Goal: Task Accomplishment & Management: Complete application form

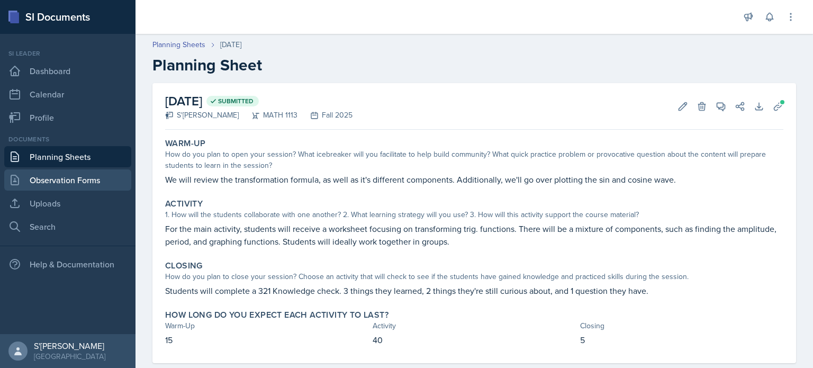
click at [63, 175] on link "Observation Forms" at bounding box center [67, 179] width 127 height 21
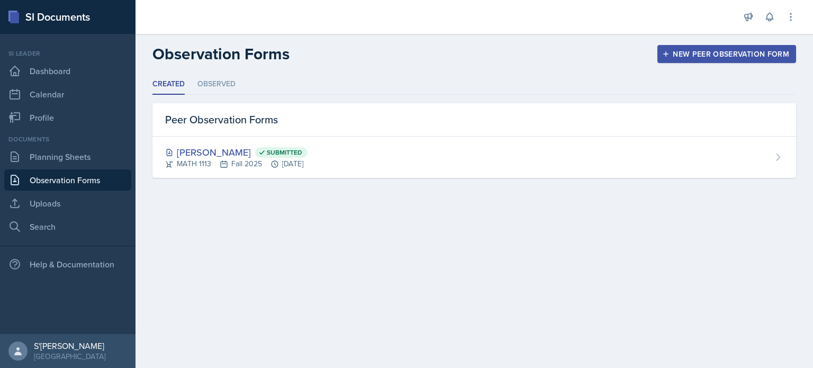
click at [728, 58] on div "New Peer Observation Form" at bounding box center [726, 54] width 125 height 8
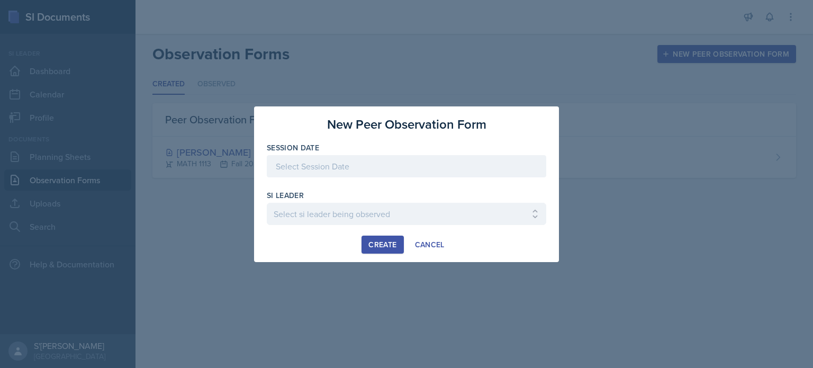
click at [372, 170] on div at bounding box center [406, 166] width 279 height 22
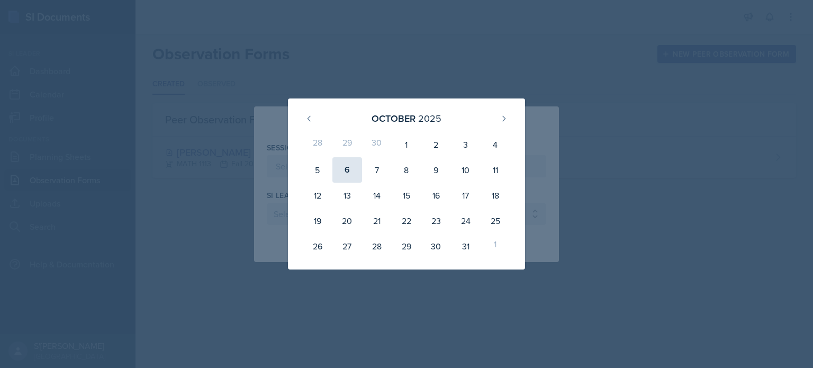
click at [348, 175] on div "6" at bounding box center [347, 169] width 30 height 25
type input "[DATE]"
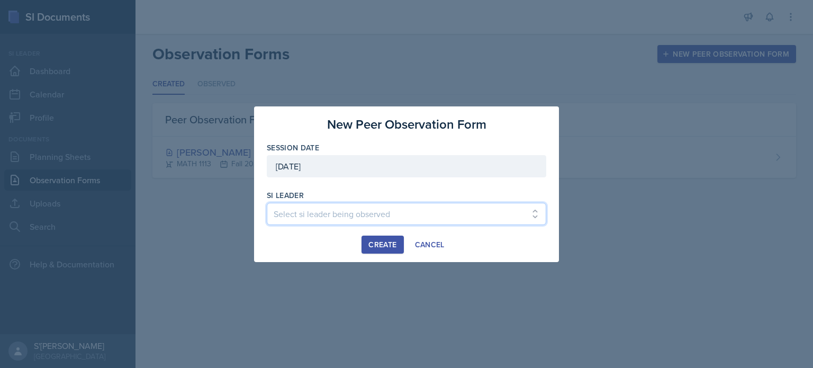
click at [342, 205] on select "Select si leader being observed [PERSON_NAME] / PSYC 2500 / The Phantoms of The…" at bounding box center [406, 214] width 279 height 22
select select "4e26f3d6-0cdd-4932-b2af-e9153a9613c3"
click at [267, 203] on select "Select si leader being observed [PERSON_NAME] / PSYC 2500 / The Phantoms of The…" at bounding box center [406, 214] width 279 height 22
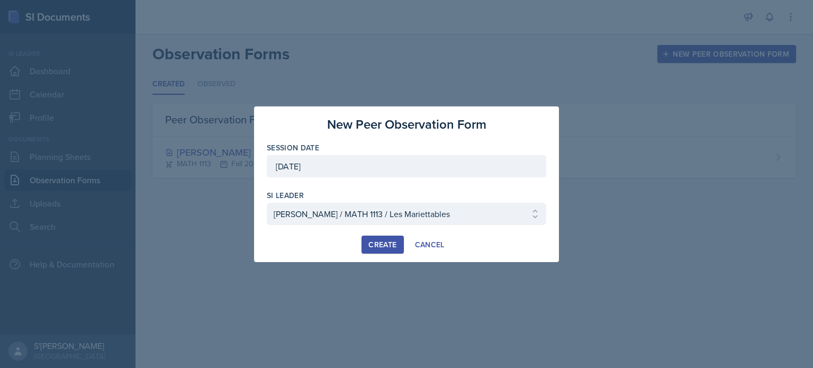
click at [378, 243] on div "Create" at bounding box center [382, 244] width 28 height 8
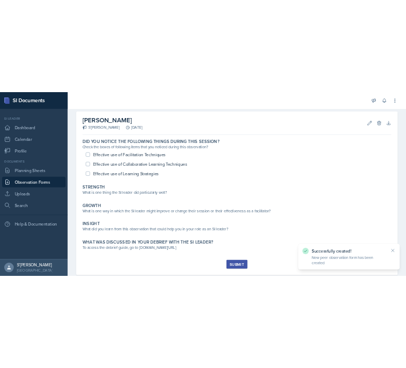
scroll to position [56, 0]
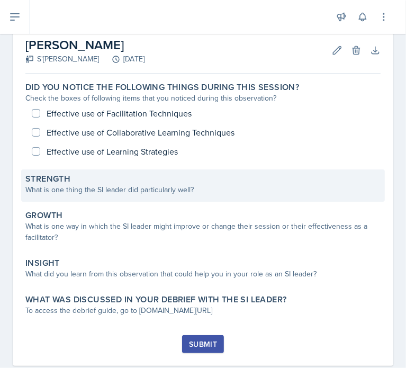
click at [158, 200] on div "Strength What is one thing the SI leader did particularly well?" at bounding box center [202, 185] width 363 height 32
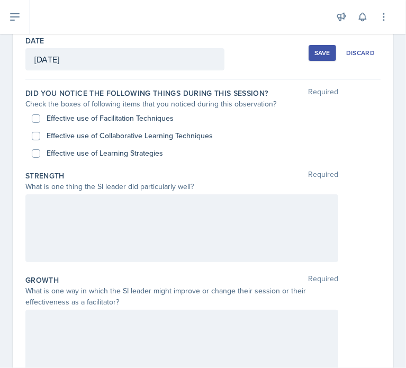
scroll to position [52, 0]
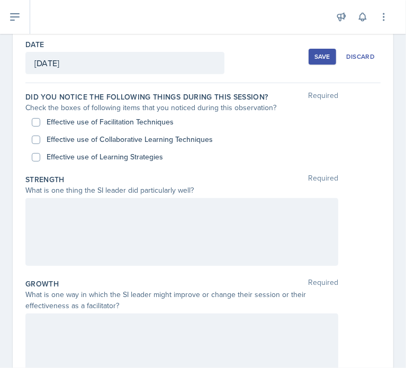
click at [131, 217] on div at bounding box center [181, 232] width 313 height 68
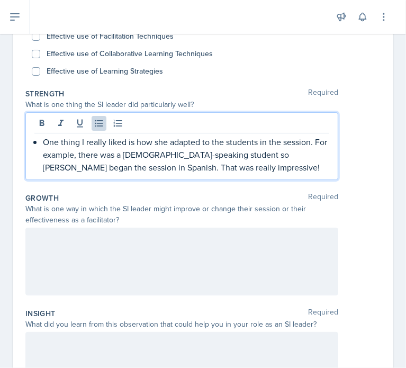
scroll to position [135, 0]
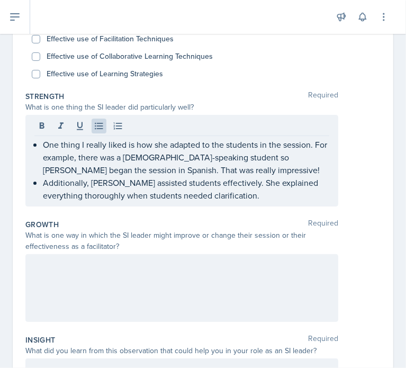
click at [241, 74] on div "Effective use of Learning Strategies" at bounding box center [203, 73] width 342 height 17
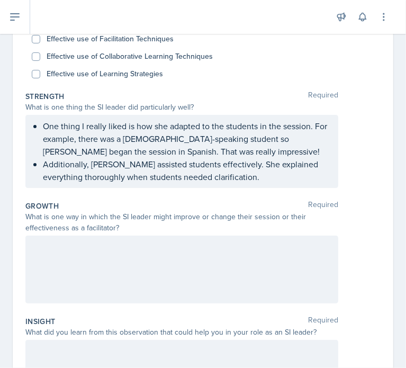
scroll to position [111, 0]
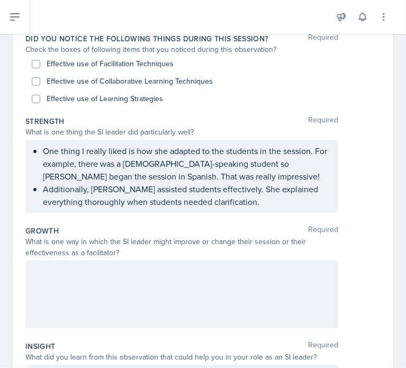
click at [150, 64] on label "Effective use of Facilitation Techniques" at bounding box center [110, 63] width 127 height 11
click at [40, 64] on input "Effective use of Facilitation Techniques" at bounding box center [36, 64] width 8 height 8
checkbox input "true"
click at [153, 78] on label "Effective use of Collaborative Learning Techniques" at bounding box center [130, 81] width 166 height 11
click at [40, 78] on input "Effective use of Collaborative Learning Techniques" at bounding box center [36, 81] width 8 height 8
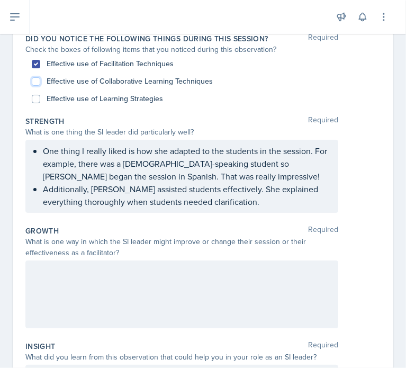
checkbox input "true"
click at [147, 97] on label "Effective use of Learning Strategies" at bounding box center [105, 98] width 116 height 11
click at [40, 97] on input "Effective use of Learning Strategies" at bounding box center [36, 99] width 8 height 8
checkbox input "true"
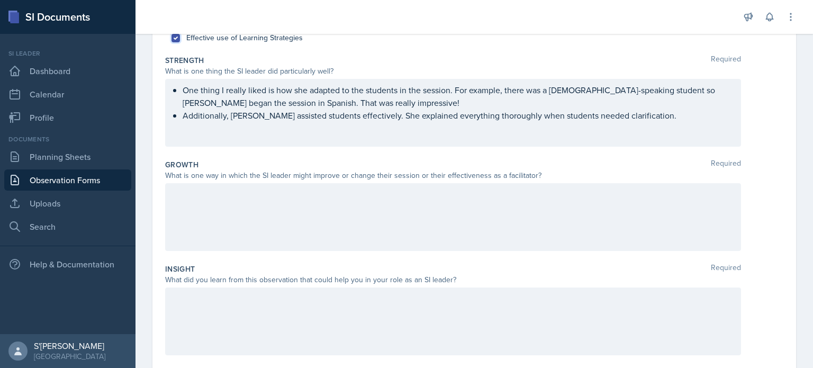
scroll to position [155, 0]
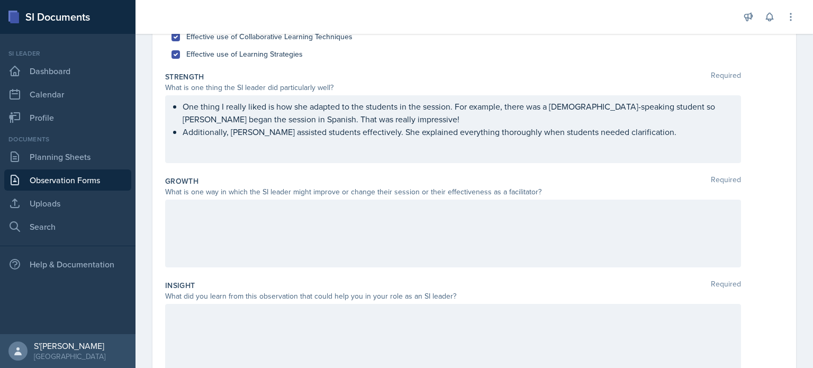
click at [198, 235] on div at bounding box center [453, 233] width 576 height 68
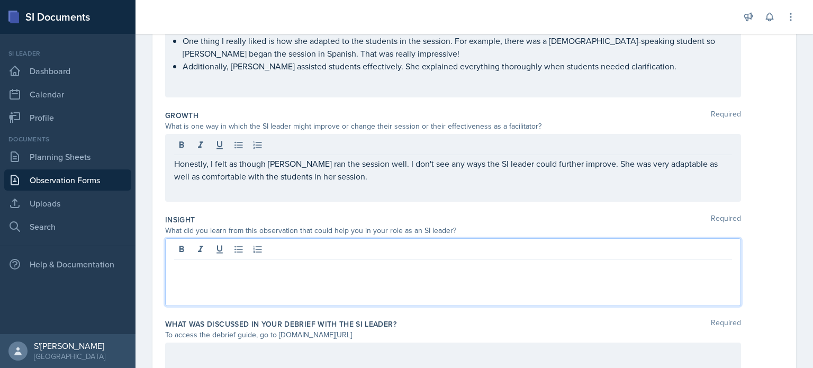
scroll to position [239, 0]
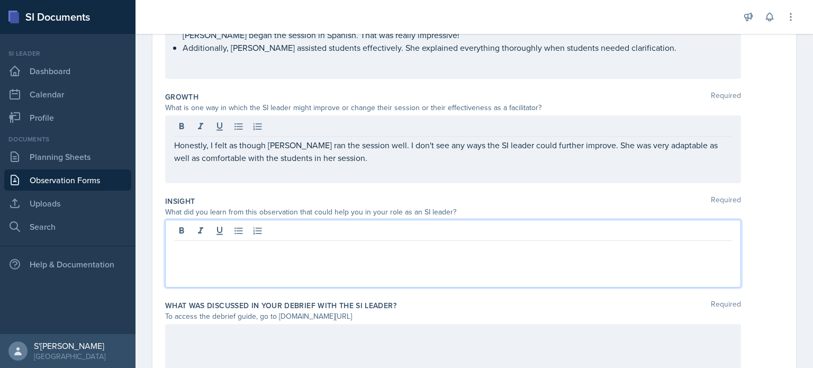
click at [543, 247] on p at bounding box center [453, 249] width 558 height 13
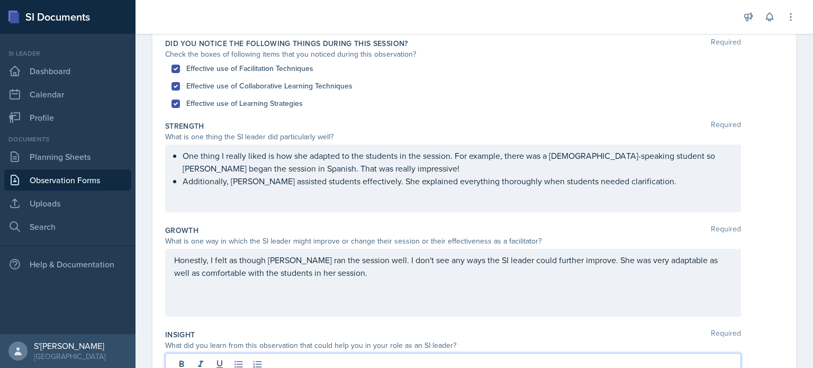
scroll to position [105, 0]
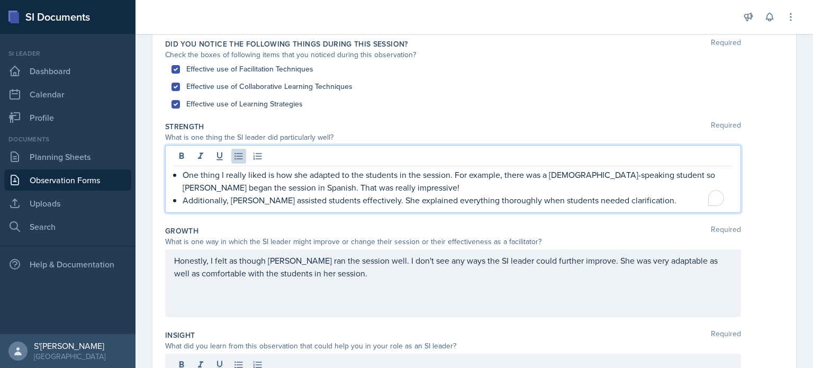
click at [624, 194] on p "Additionally, [PERSON_NAME] assisted students effectively. She explained everyt…" at bounding box center [457, 200] width 549 height 13
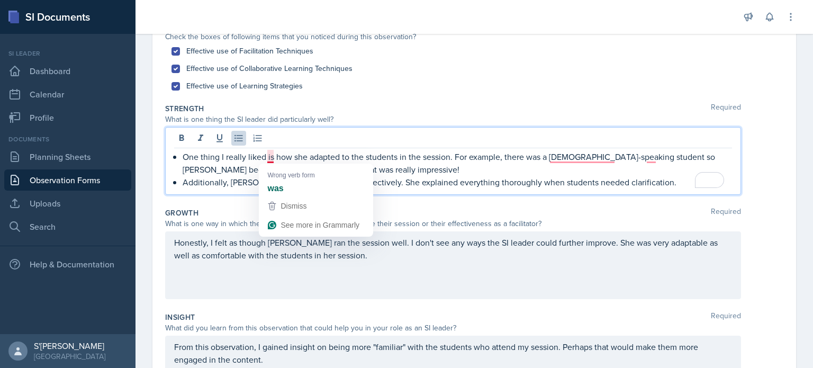
click at [268, 154] on p "One thing I really liked is how she adapted to the students in the session. For…" at bounding box center [457, 162] width 549 height 25
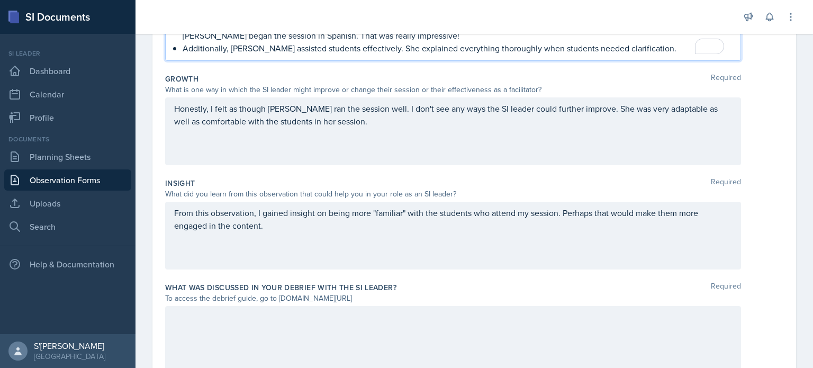
scroll to position [256, 0]
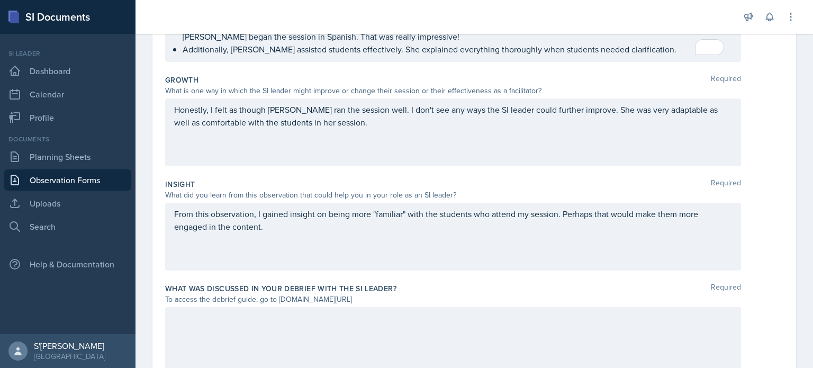
drag, startPoint x: 392, startPoint y: 295, endPoint x: 279, endPoint y: 302, distance: 112.3
click at [279, 302] on div "To access the debrief guide, go to [DOMAIN_NAME][URL]" at bounding box center [453, 299] width 576 height 11
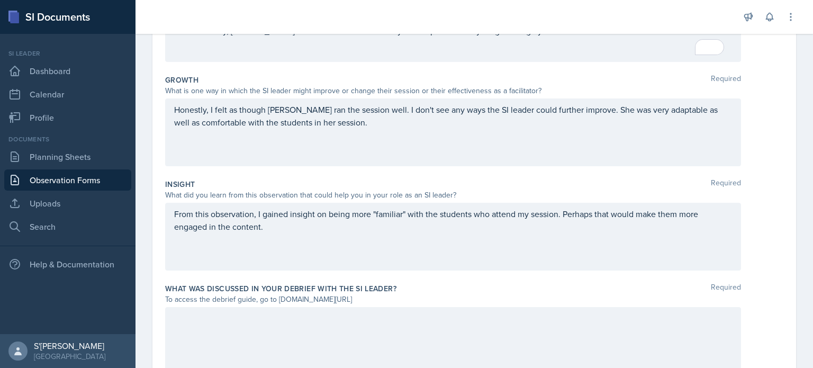
scroll to position [238, 0]
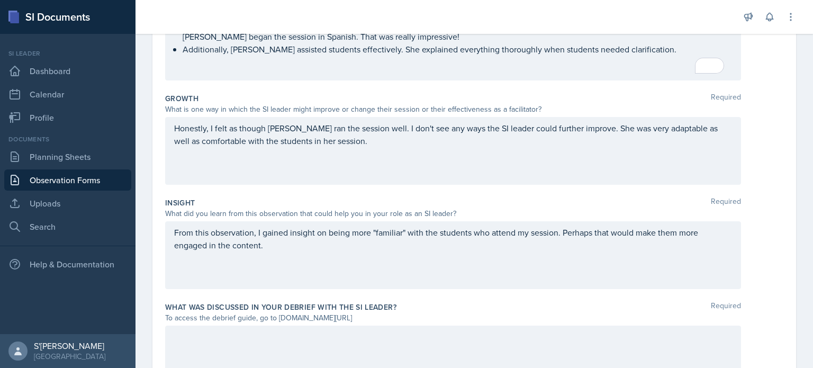
copy div "[DOMAIN_NAME][URL]"
click at [379, 162] on div "Honestly, I felt as though [PERSON_NAME] ran the session well. I don't see any …" at bounding box center [453, 151] width 576 height 68
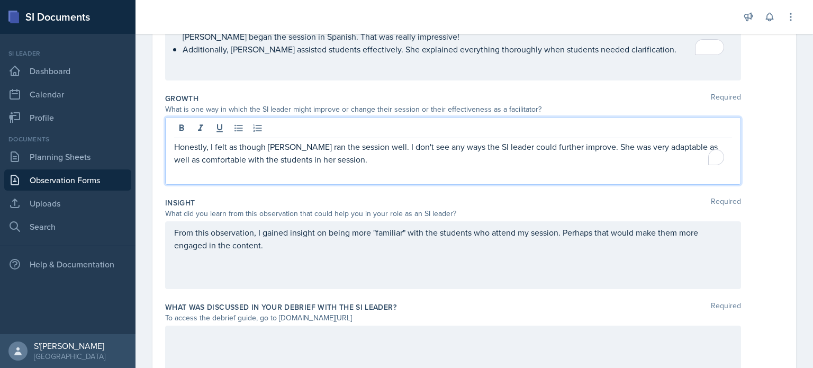
scroll to position [256, 0]
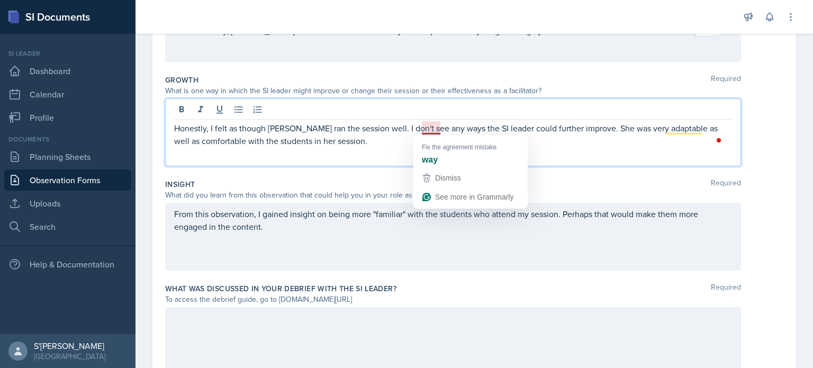
click at [431, 130] on p "Honestly, I felt as though [PERSON_NAME] ran the session well. I don't see any …" at bounding box center [453, 134] width 558 height 25
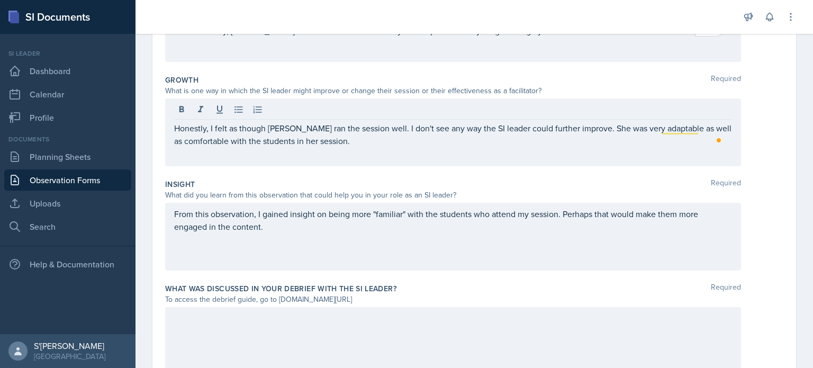
click at [460, 249] on div "From this observation, I gained insight on being more "familiar" with the stude…" at bounding box center [453, 237] width 576 height 68
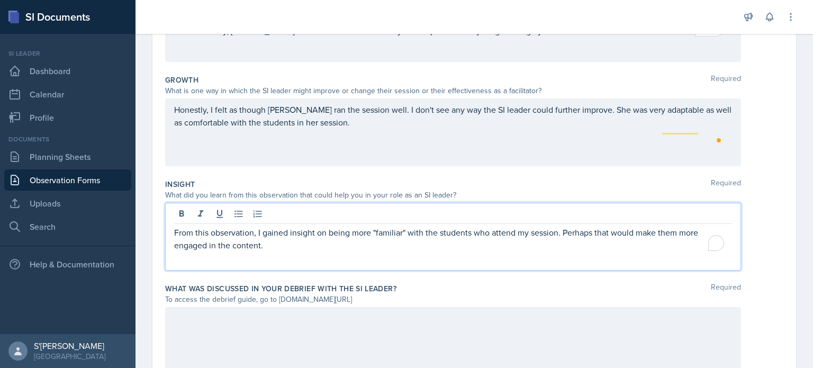
scroll to position [275, 0]
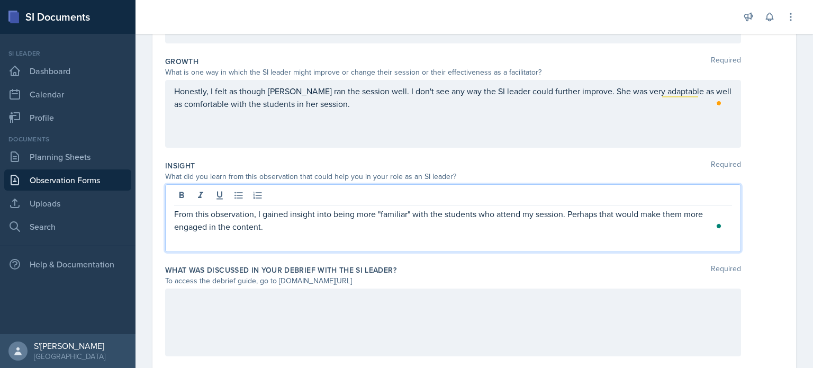
click at [351, 231] on p "From this observation, I gained insight into being more "familiar" with the stu…" at bounding box center [453, 219] width 558 height 25
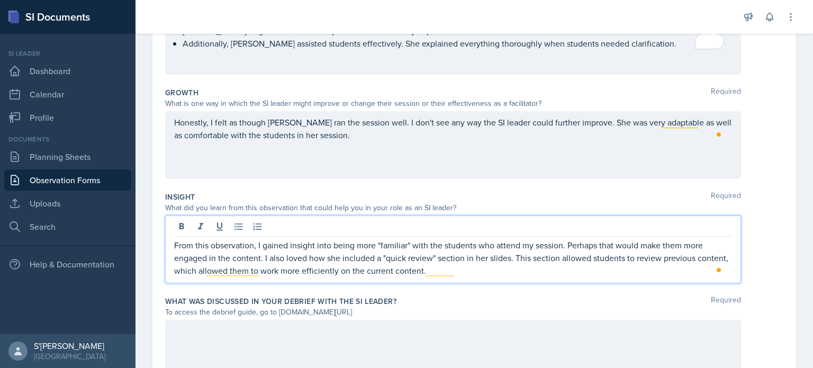
scroll to position [305, 0]
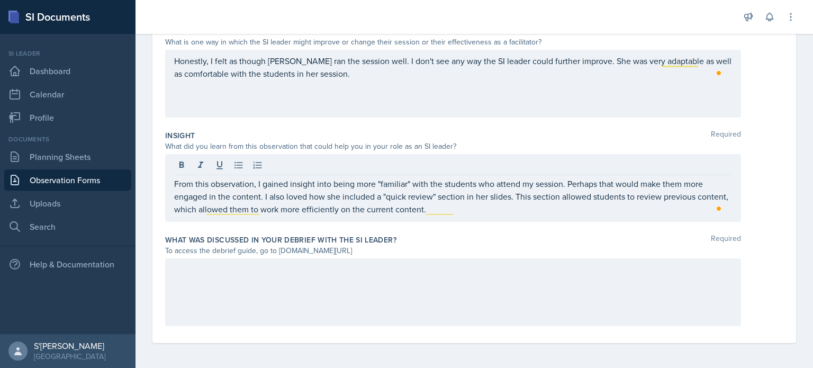
click at [366, 310] on div at bounding box center [453, 292] width 576 height 68
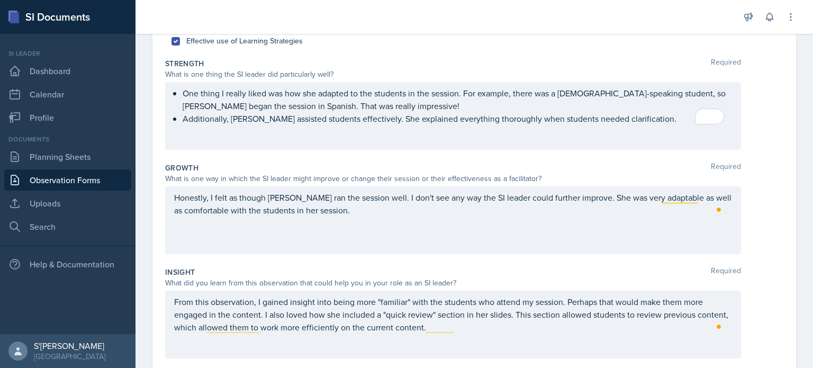
scroll to position [167, 0]
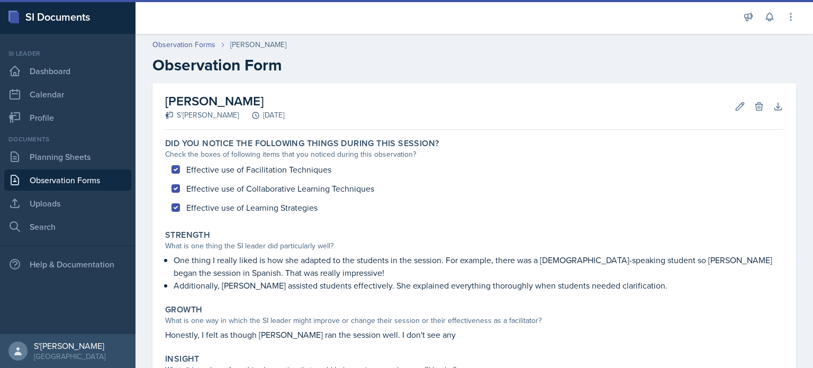
click at [98, 173] on link "Observation Forms" at bounding box center [67, 179] width 127 height 21
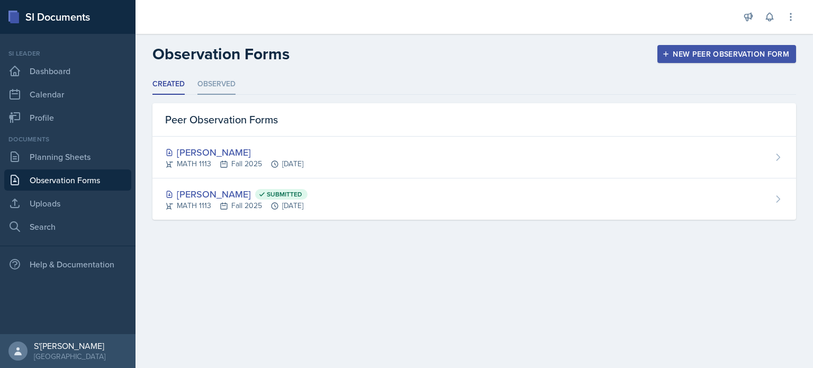
click at [212, 81] on li "Observed" at bounding box center [216, 84] width 38 height 21
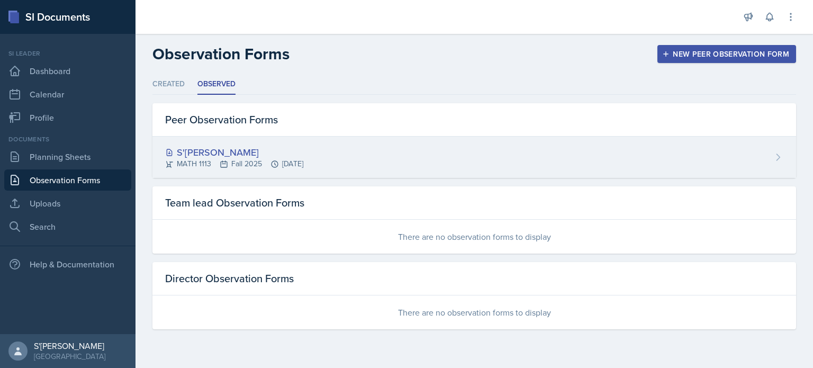
click at [223, 153] on div "S'[PERSON_NAME]" at bounding box center [234, 152] width 138 height 14
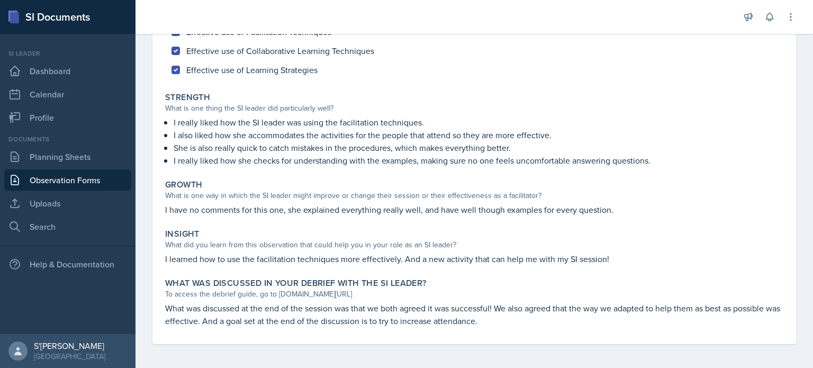
scroll to position [139, 0]
